Goal: Task Accomplishment & Management: Manage account settings

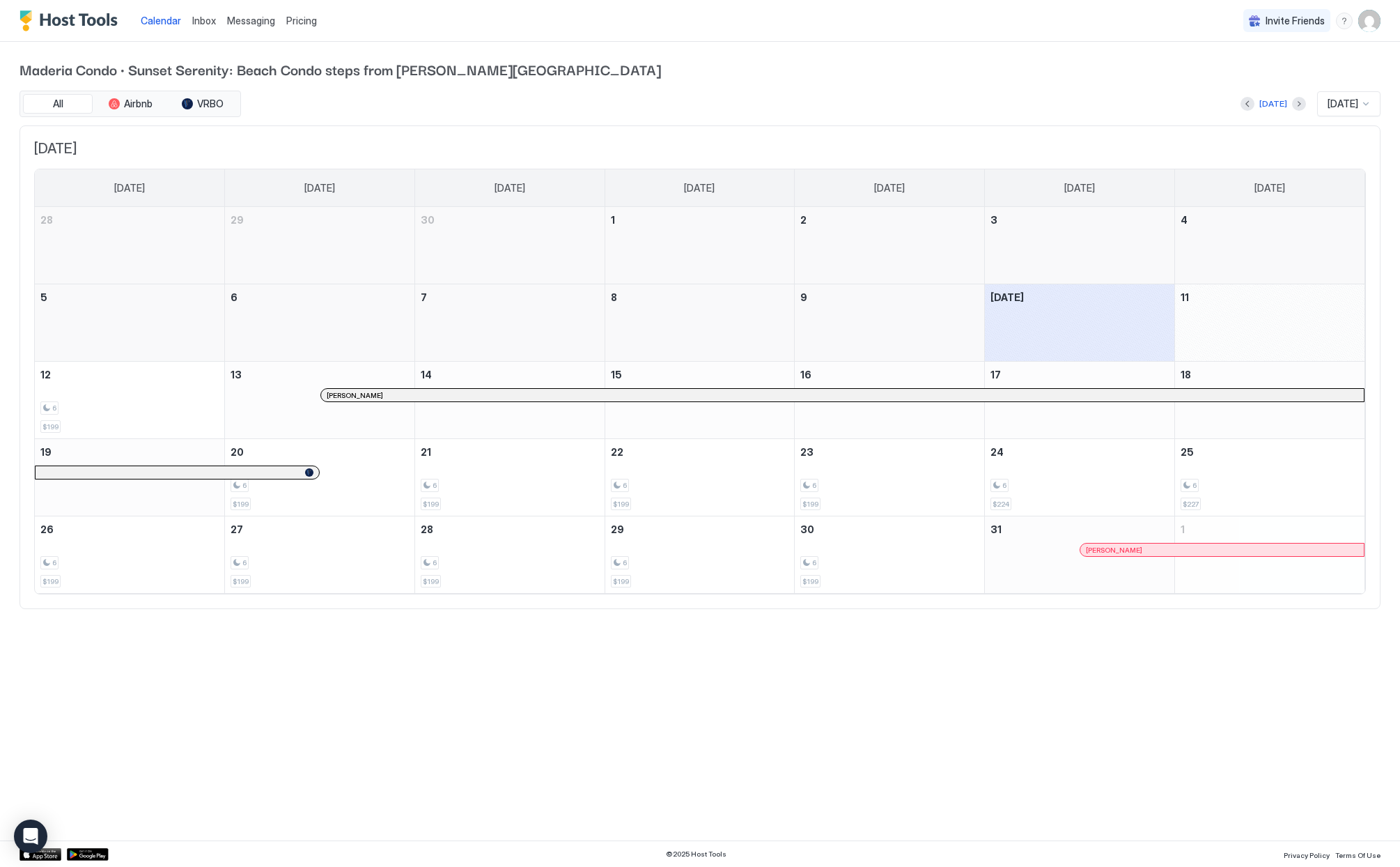
click at [244, 20] on span "Messaging" at bounding box center [251, 20] width 48 height 12
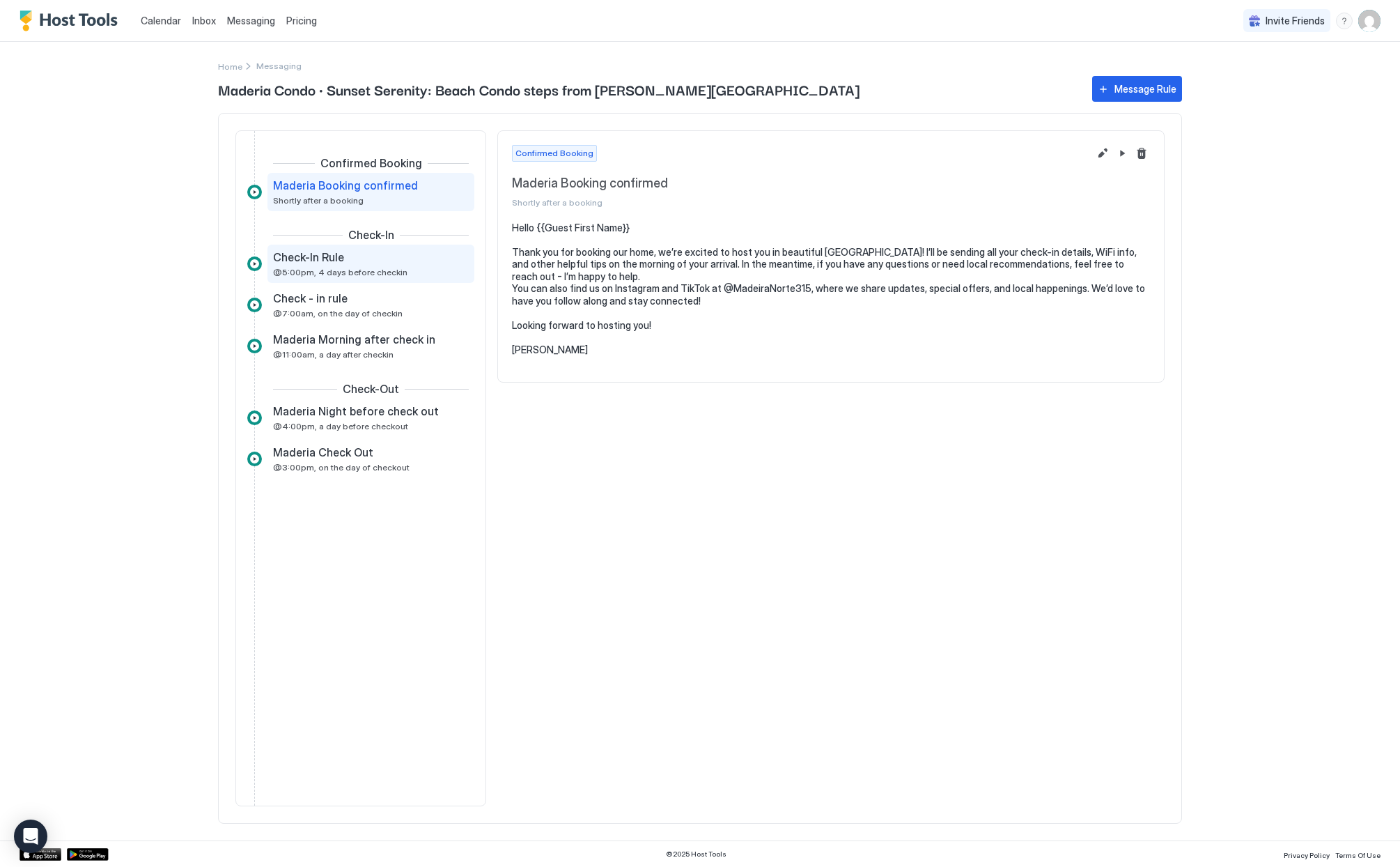
click at [306, 262] on span "Check-In Rule" at bounding box center [308, 256] width 71 height 13
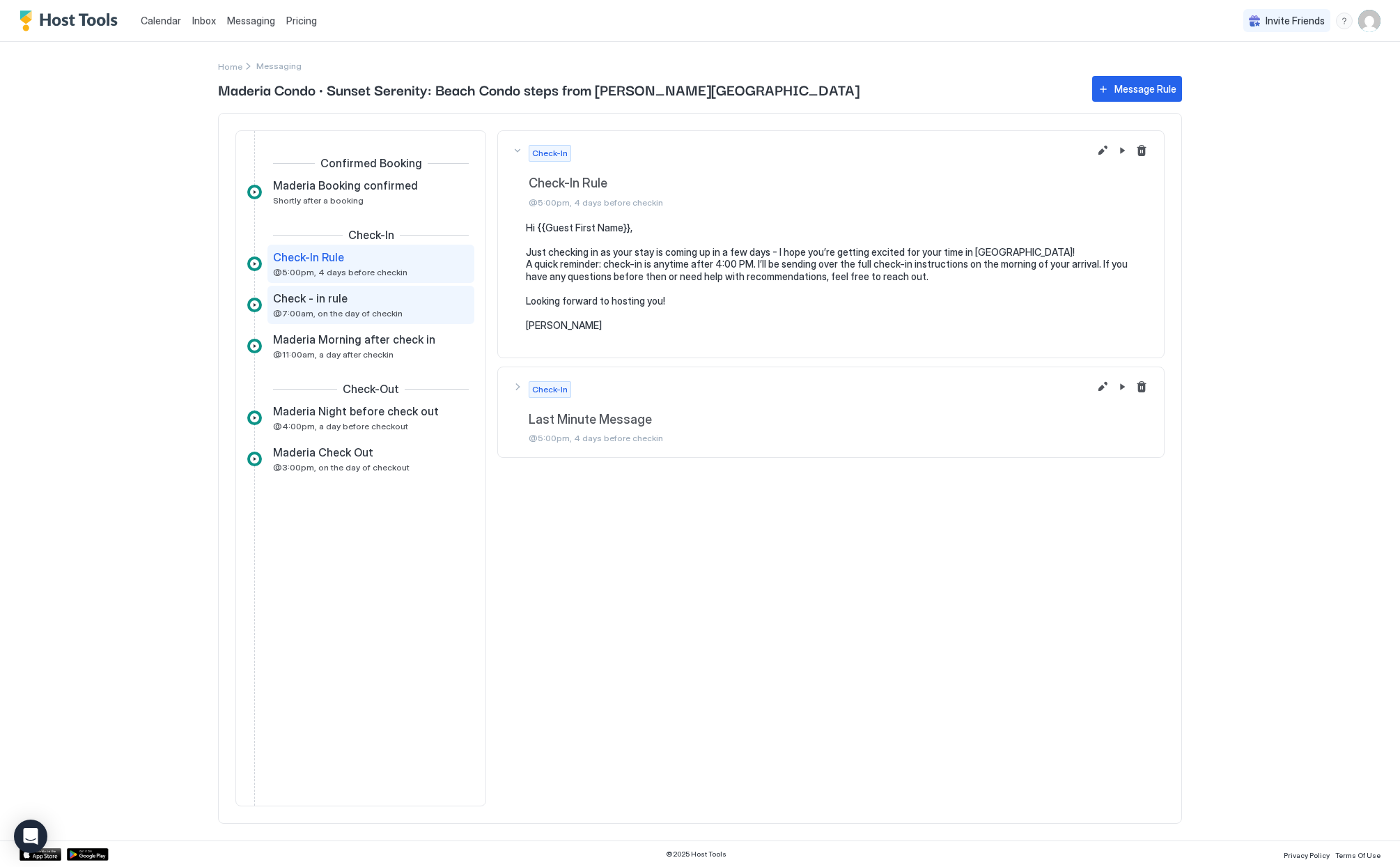
click at [299, 312] on span "@7:00am, on the day of checkin" at bounding box center [338, 313] width 129 height 11
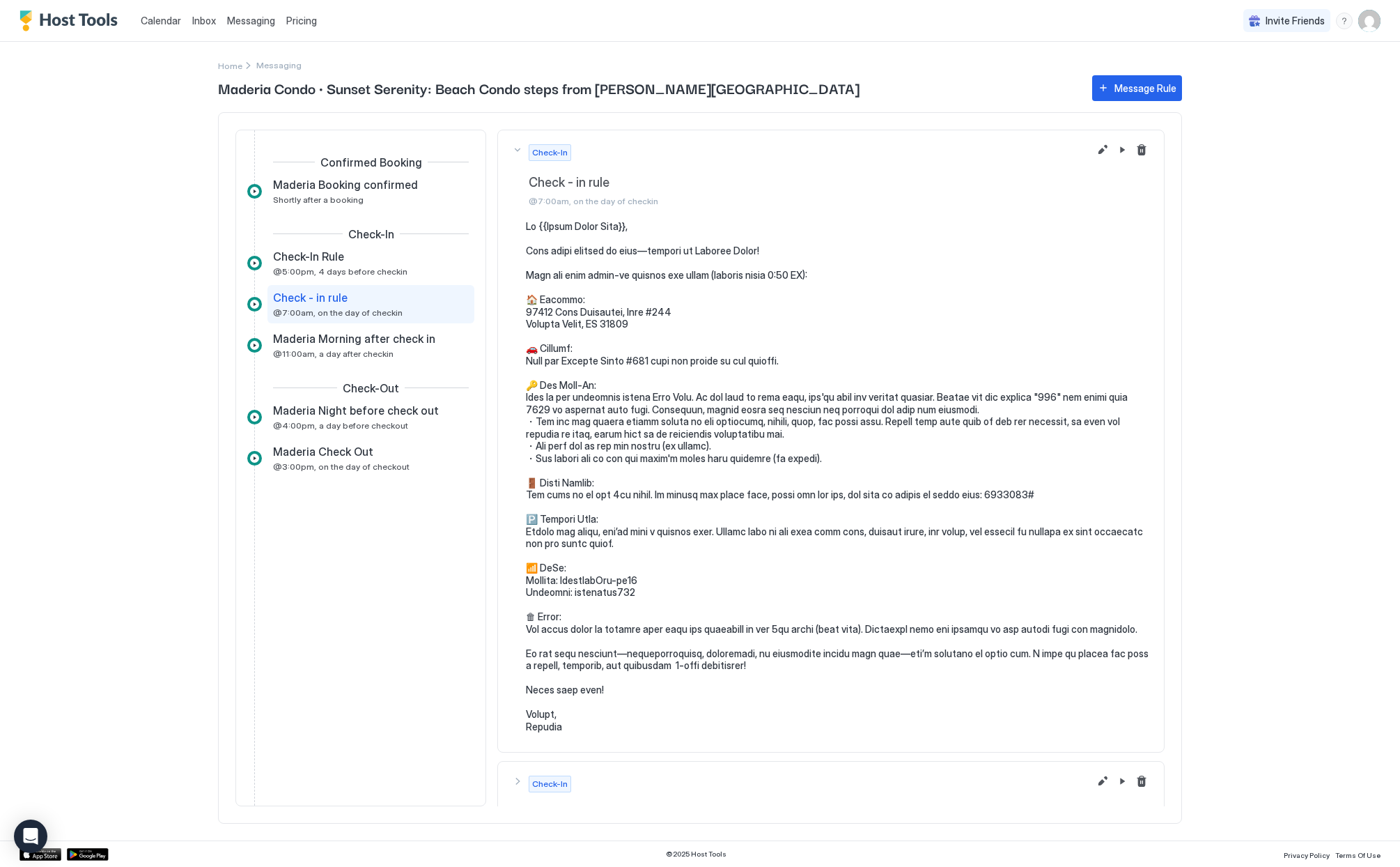
click at [151, 13] on link "Calendar" at bounding box center [161, 21] width 40 height 14
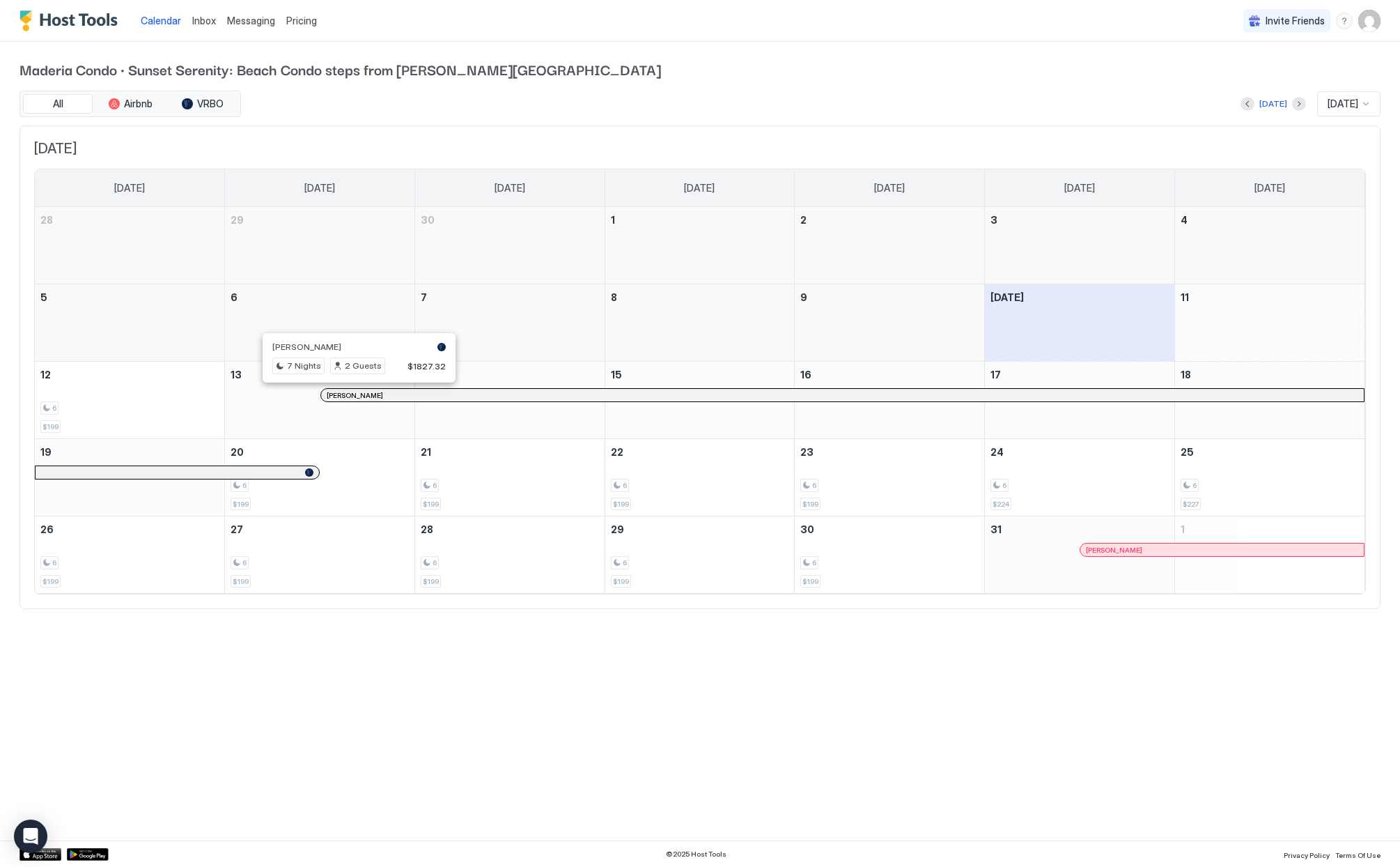
click at [346, 395] on div at bounding box center [346, 395] width 11 height 11
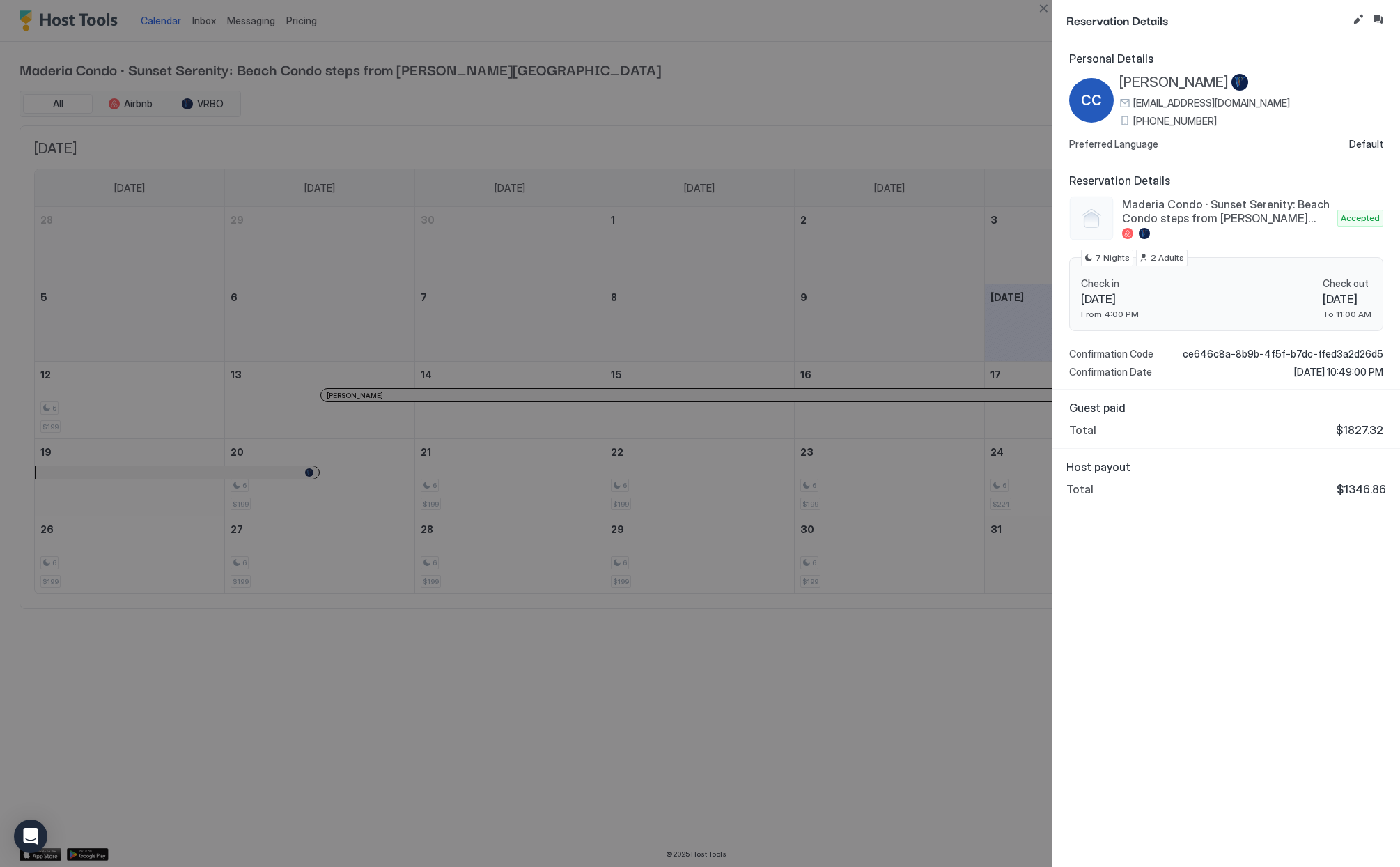
click at [895, 498] on div at bounding box center [700, 434] width 1400 height 867
drag, startPoint x: 1039, startPoint y: 10, endPoint x: 1028, endPoint y: 82, distance: 72.8
click at [1039, 11] on button "Close" at bounding box center [1043, 8] width 17 height 17
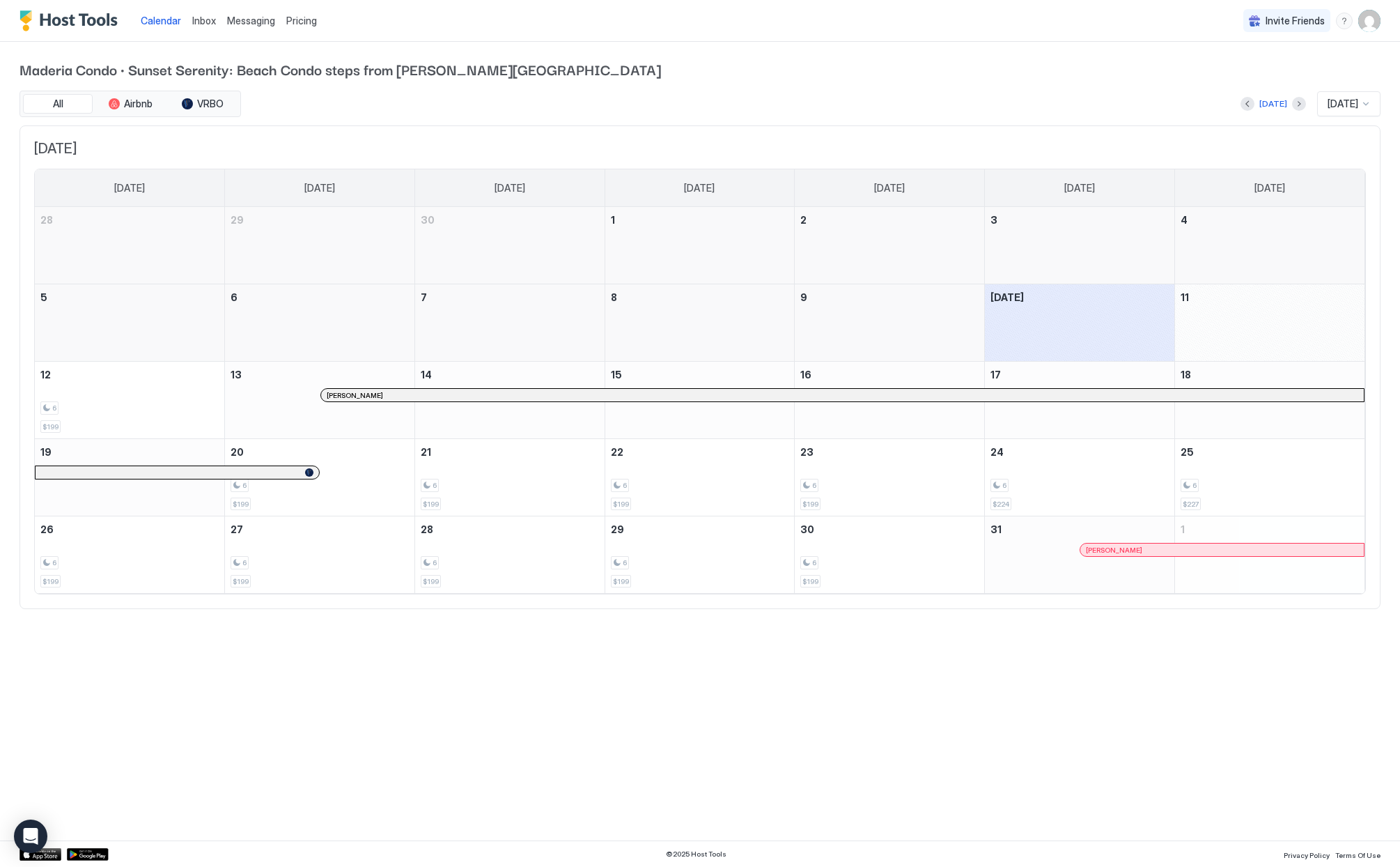
click at [1096, 549] on span "[PERSON_NAME]" at bounding box center [1114, 550] width 57 height 9
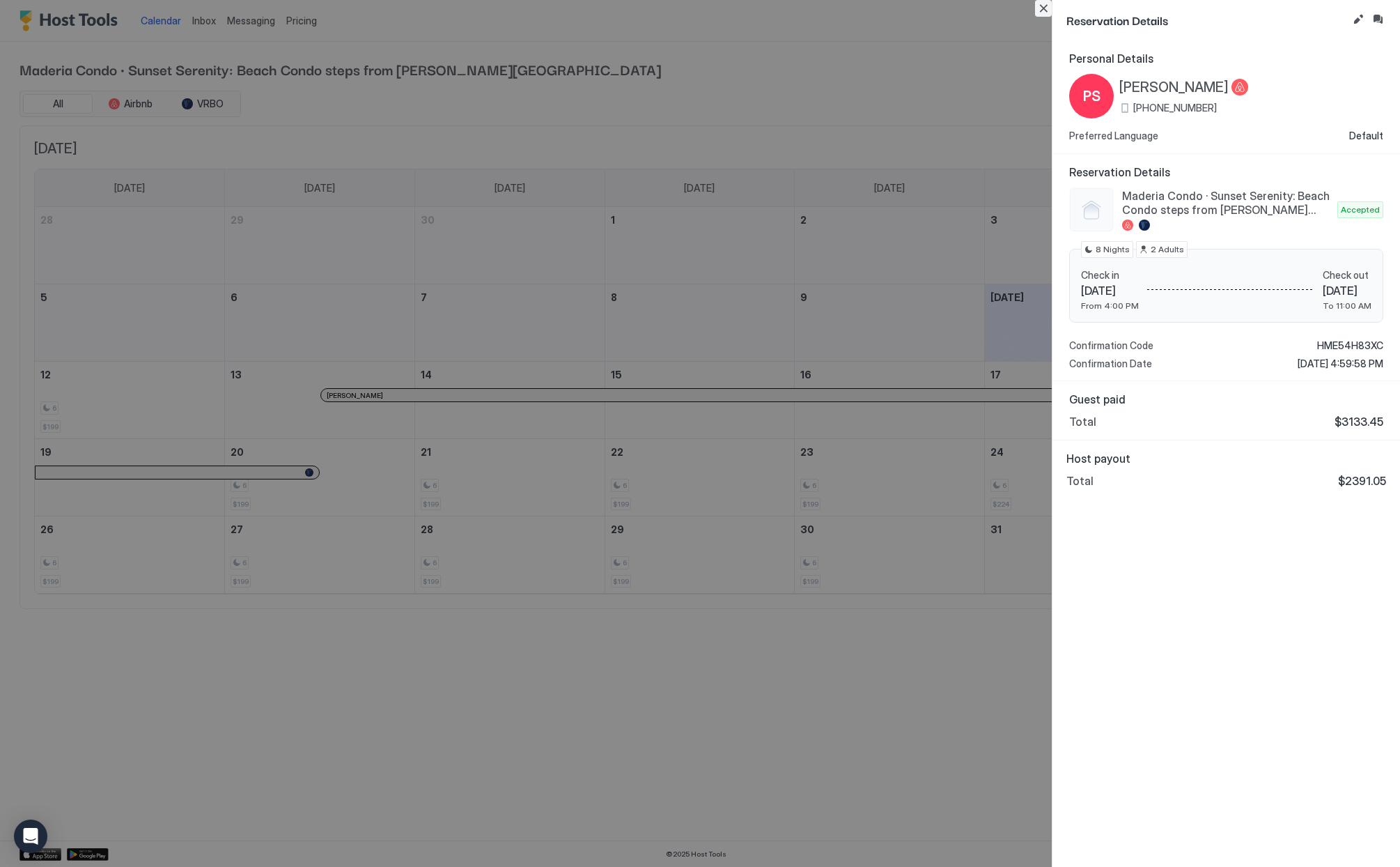
click at [1046, 11] on button "Close" at bounding box center [1043, 8] width 17 height 17
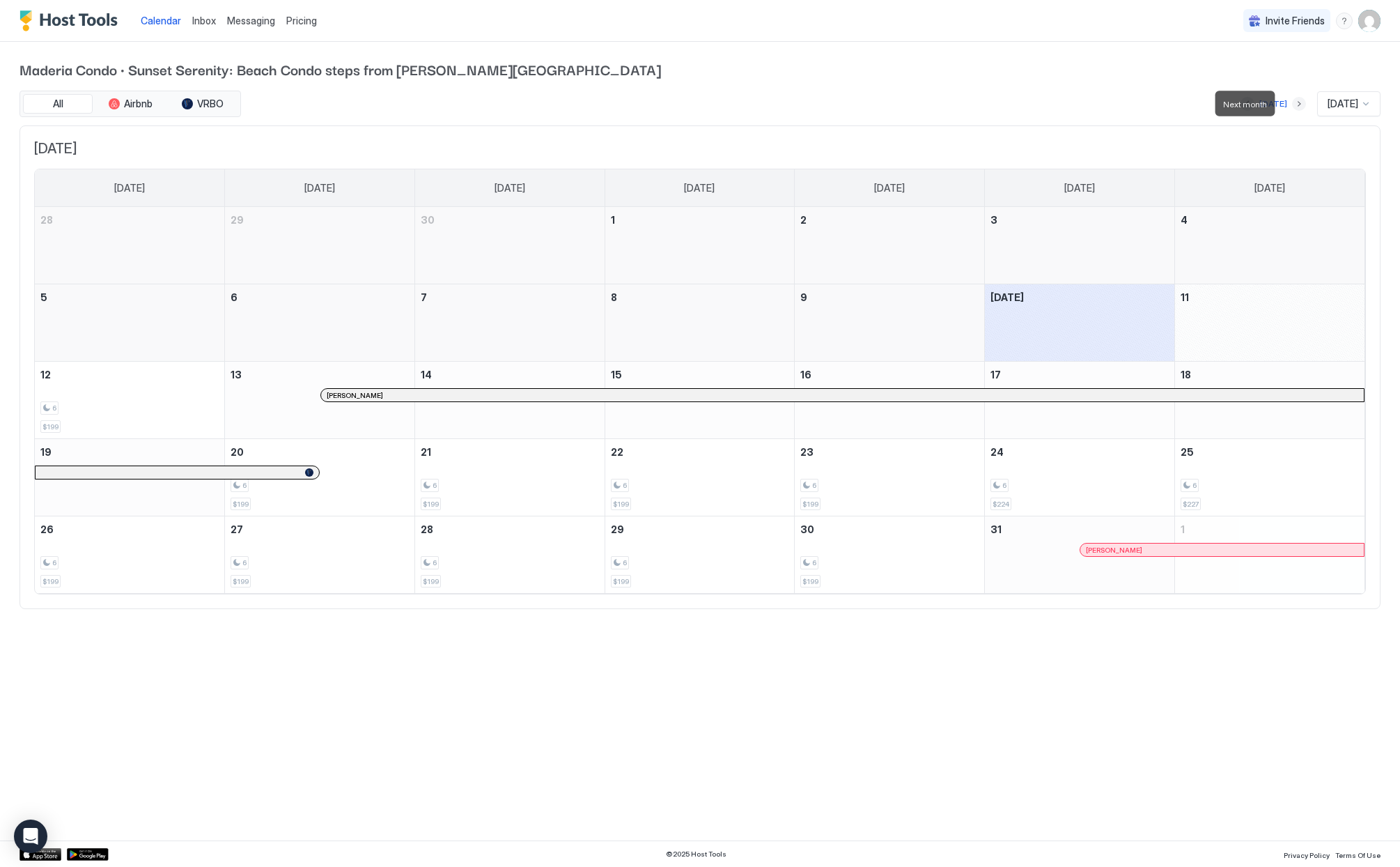
click at [1292, 104] on button "Next month" at bounding box center [1298, 103] width 13 height 13
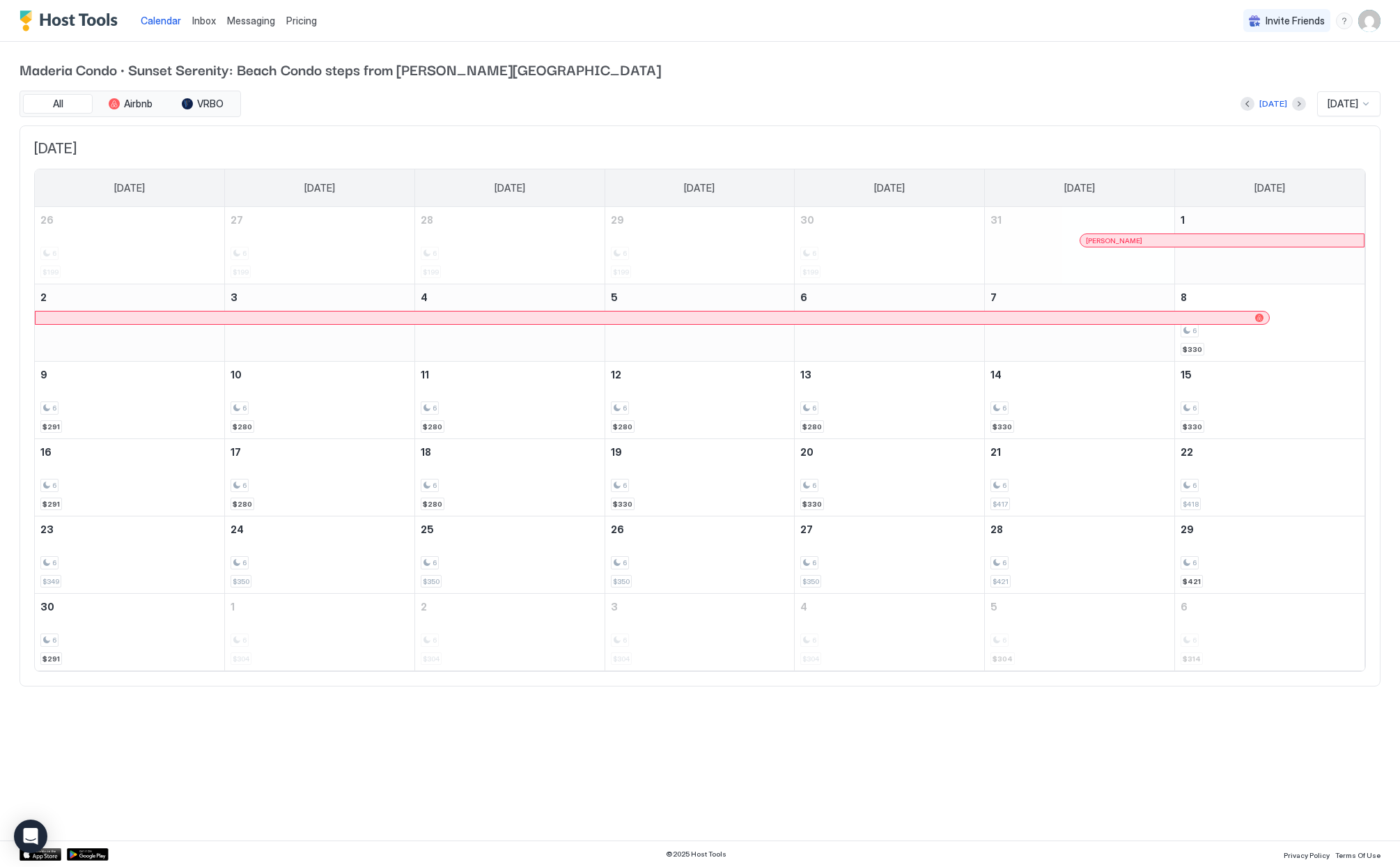
click at [1090, 239] on span "[PERSON_NAME]" at bounding box center [1114, 241] width 57 height 9
